Goal: Transaction & Acquisition: Purchase product/service

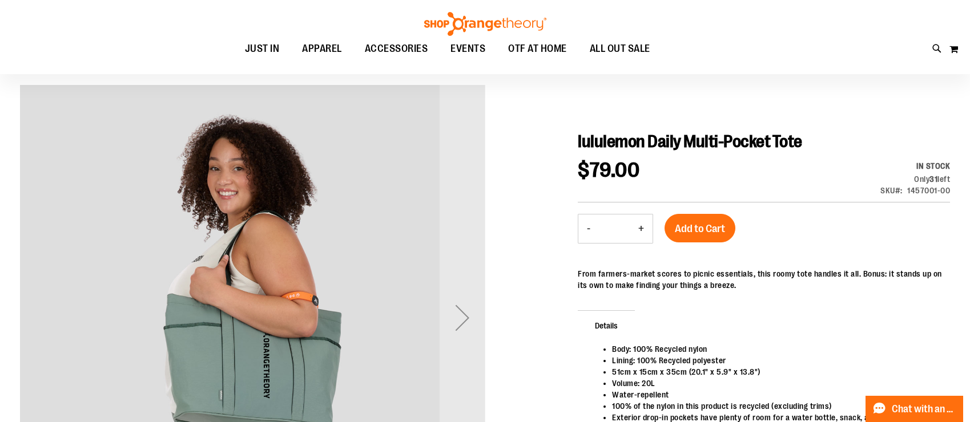
scroll to position [82, 0]
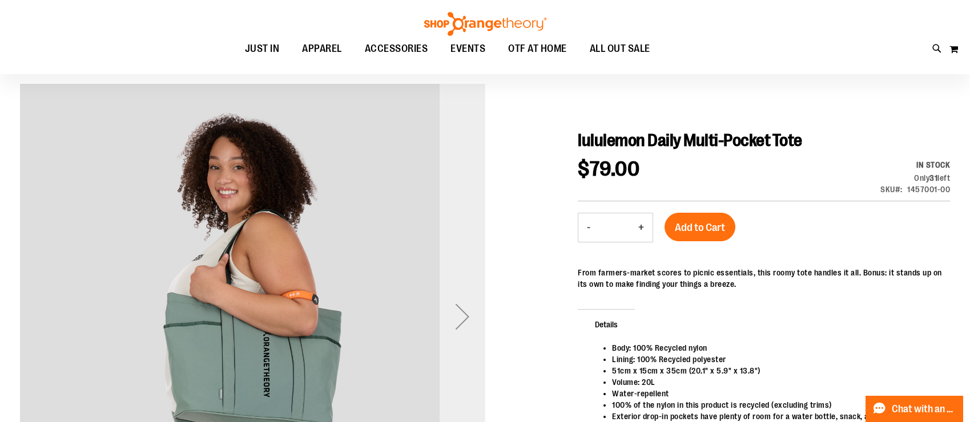
click at [462, 317] on div "Next" at bounding box center [463, 317] width 46 height 46
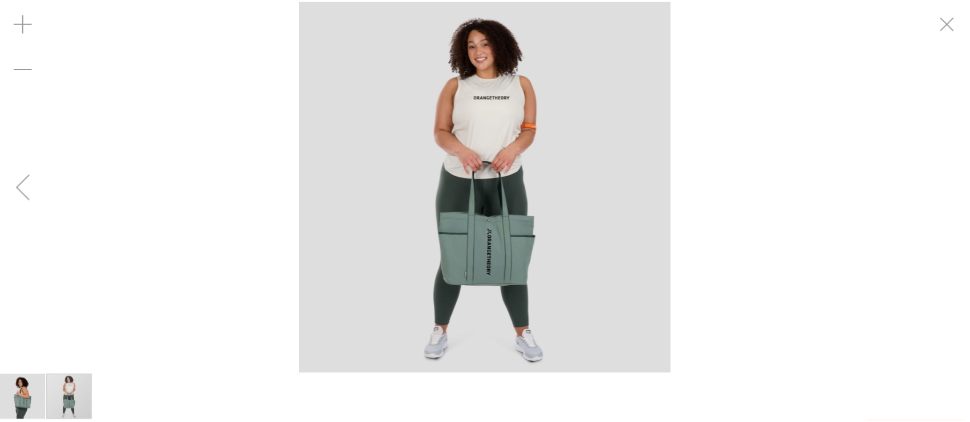
scroll to position [81, 0]
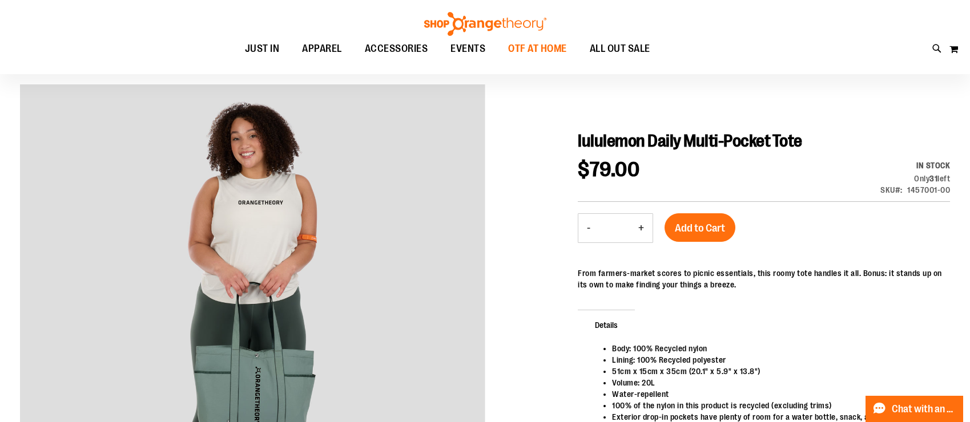
click at [547, 49] on span "OTF AT HOME" at bounding box center [537, 49] width 59 height 26
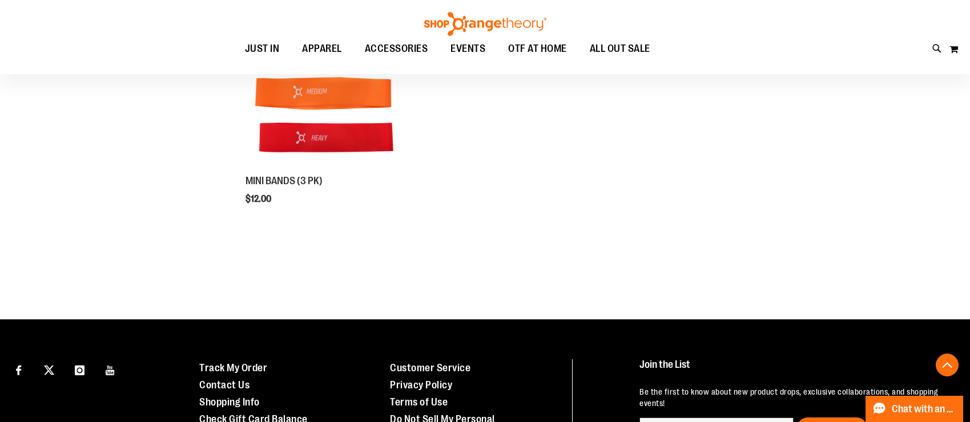
scroll to position [466, 0]
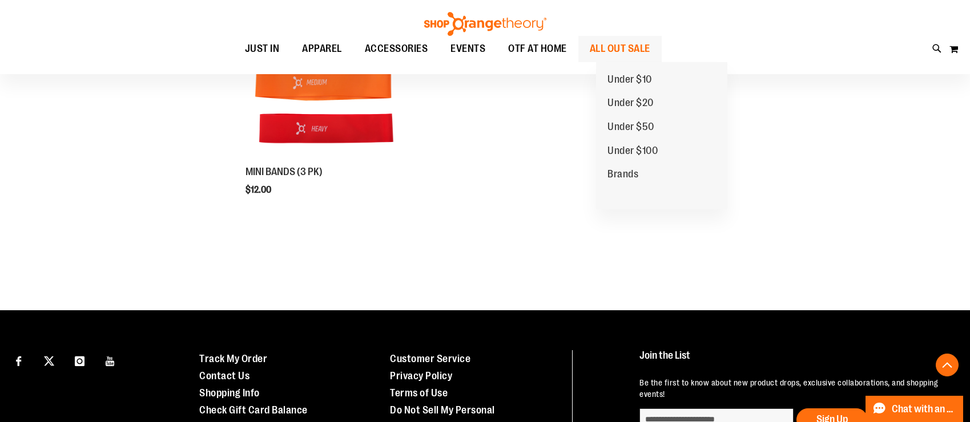
click at [640, 47] on span "ALL OUT SALE" at bounding box center [620, 49] width 61 height 26
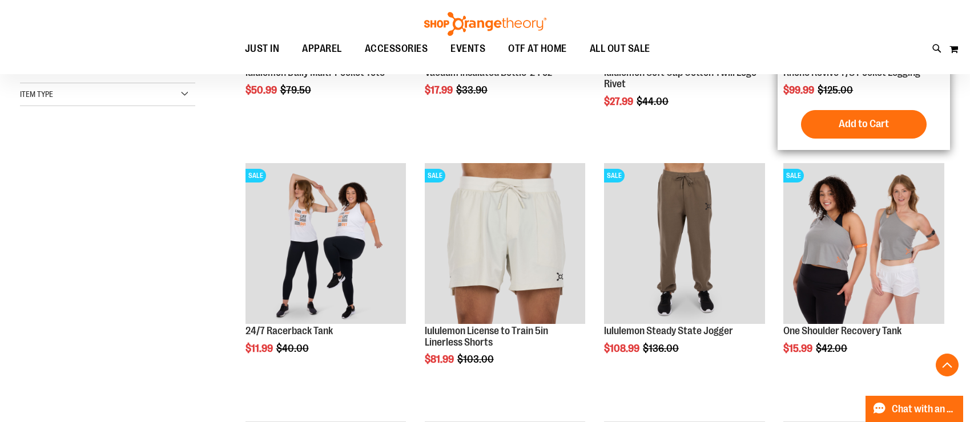
scroll to position [344, 0]
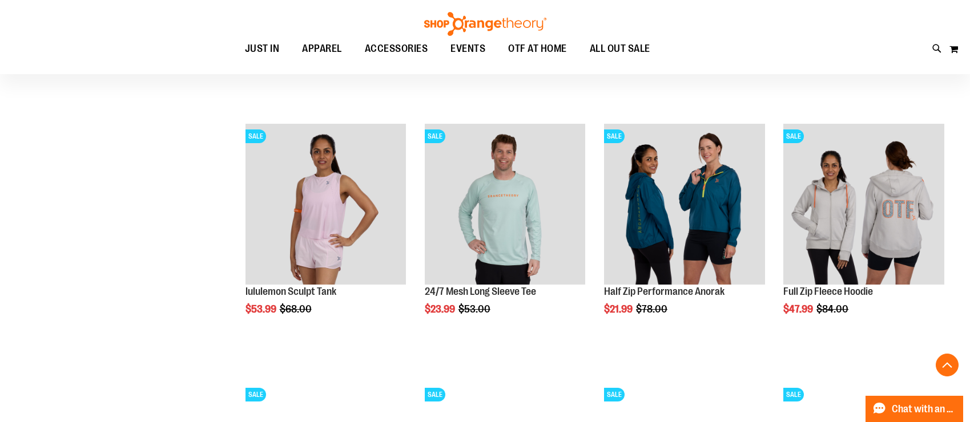
scroll to position [1149, 0]
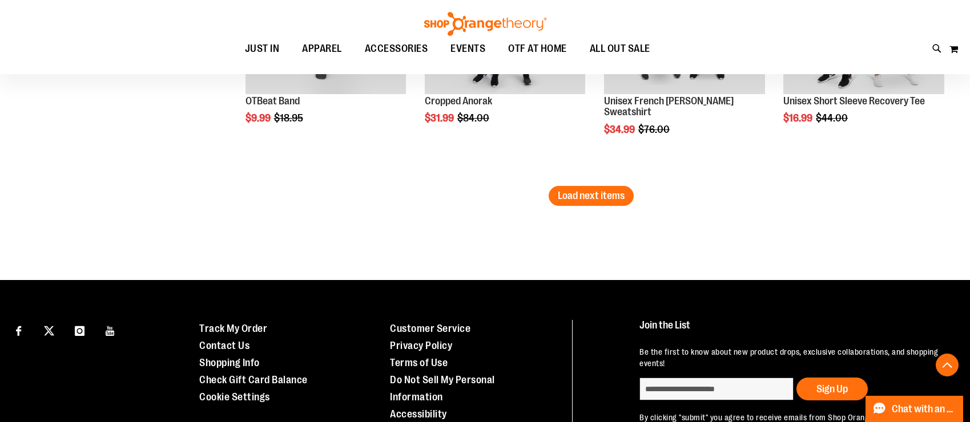
scroll to position [2367, 0]
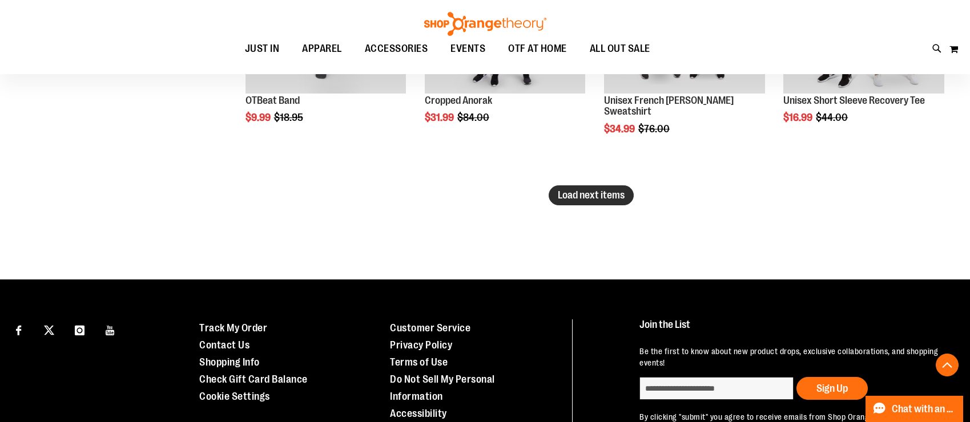
click at [588, 194] on span "Load next items" at bounding box center [591, 195] width 67 height 11
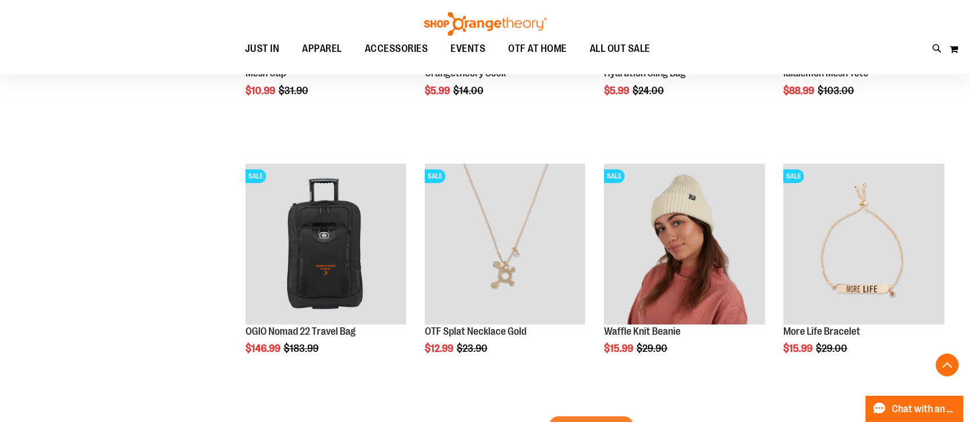
scroll to position [2966, 0]
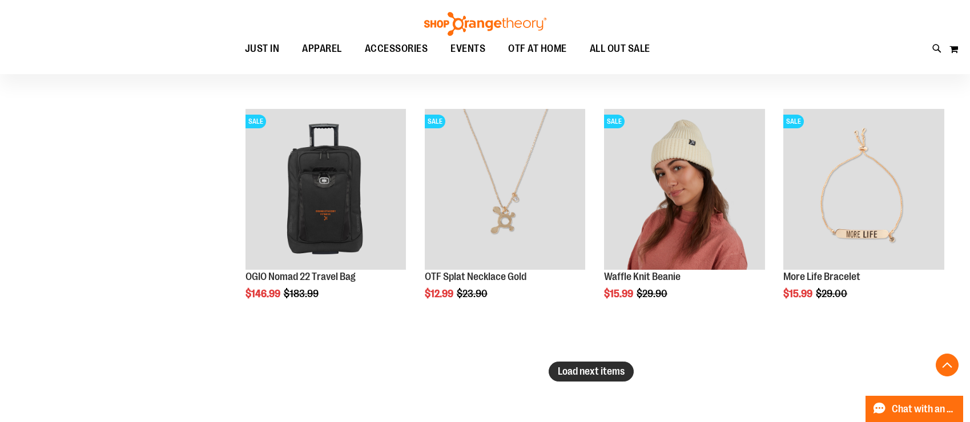
click at [607, 376] on span "Load next items" at bounding box center [591, 371] width 67 height 11
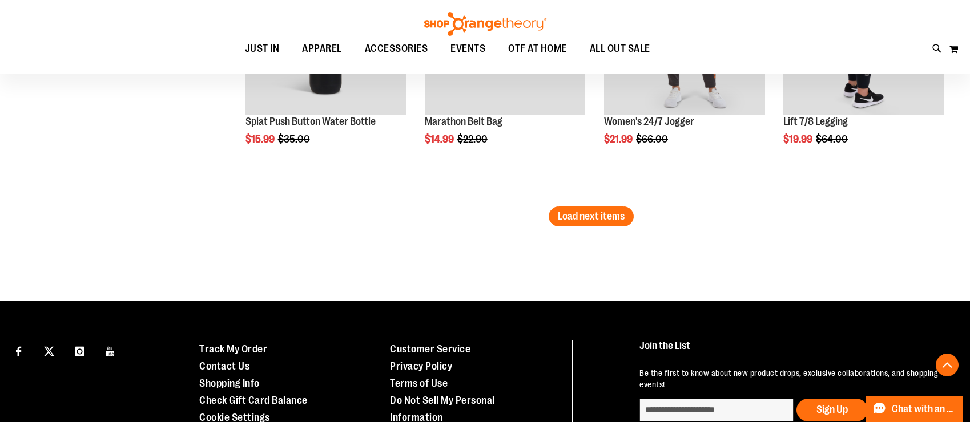
scroll to position [3900, 0]
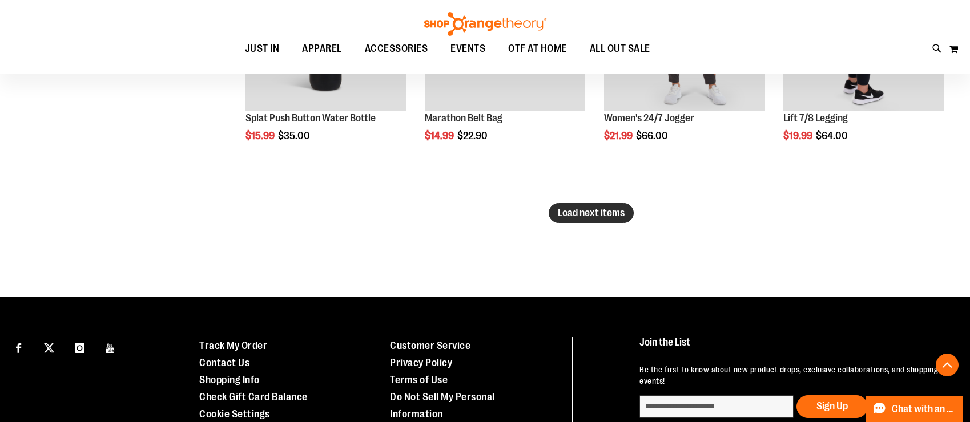
click at [590, 216] on span "Load next items" at bounding box center [591, 212] width 67 height 11
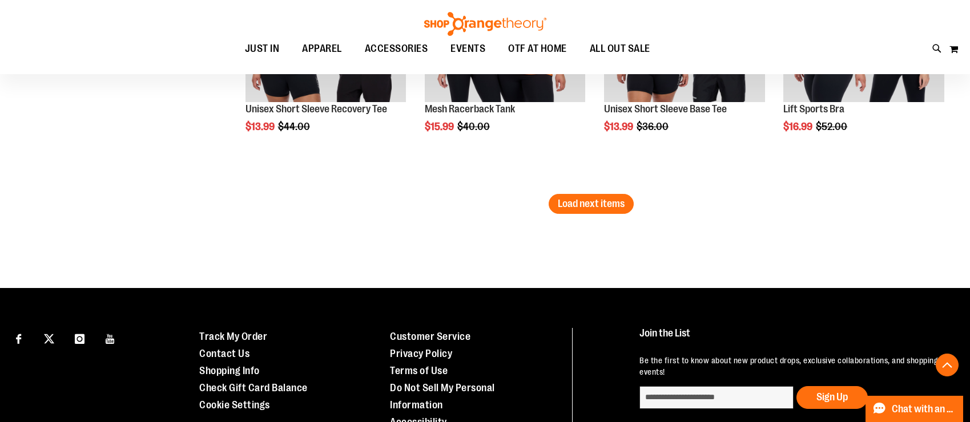
scroll to position [4697, 0]
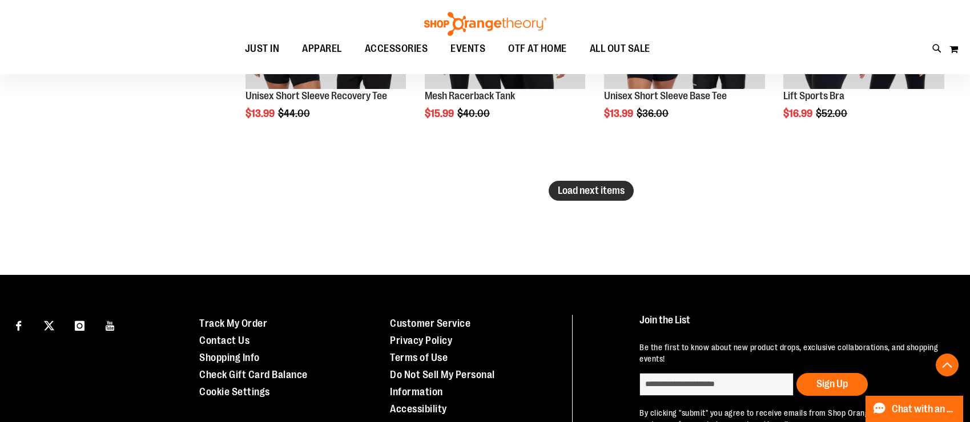
click at [600, 187] on span "Load next items" at bounding box center [591, 190] width 67 height 11
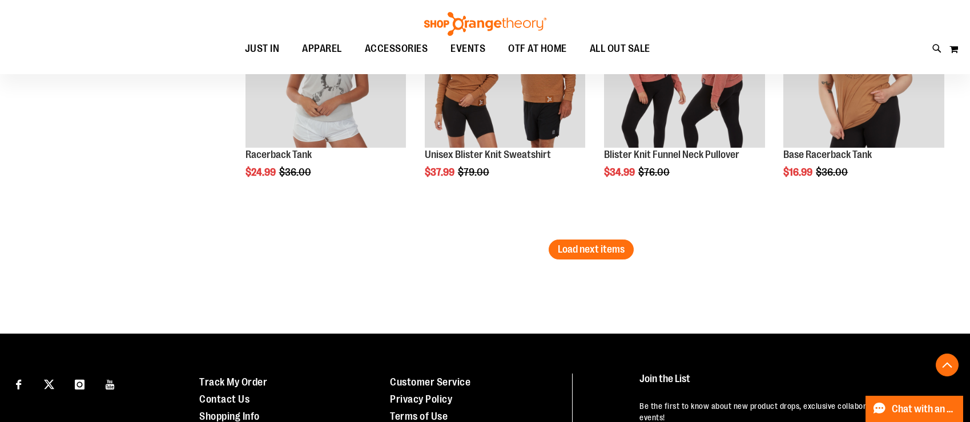
scroll to position [5416, 0]
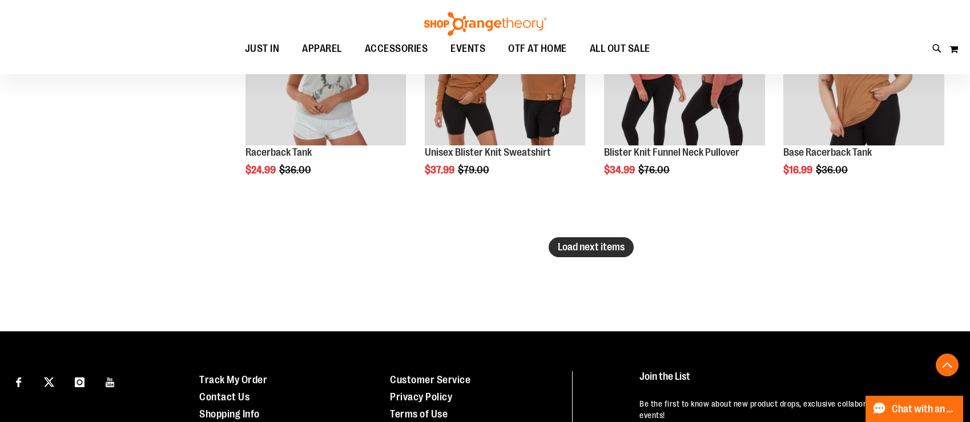
click at [593, 250] on span "Load next items" at bounding box center [591, 246] width 67 height 11
